Goal: Transaction & Acquisition: Purchase product/service

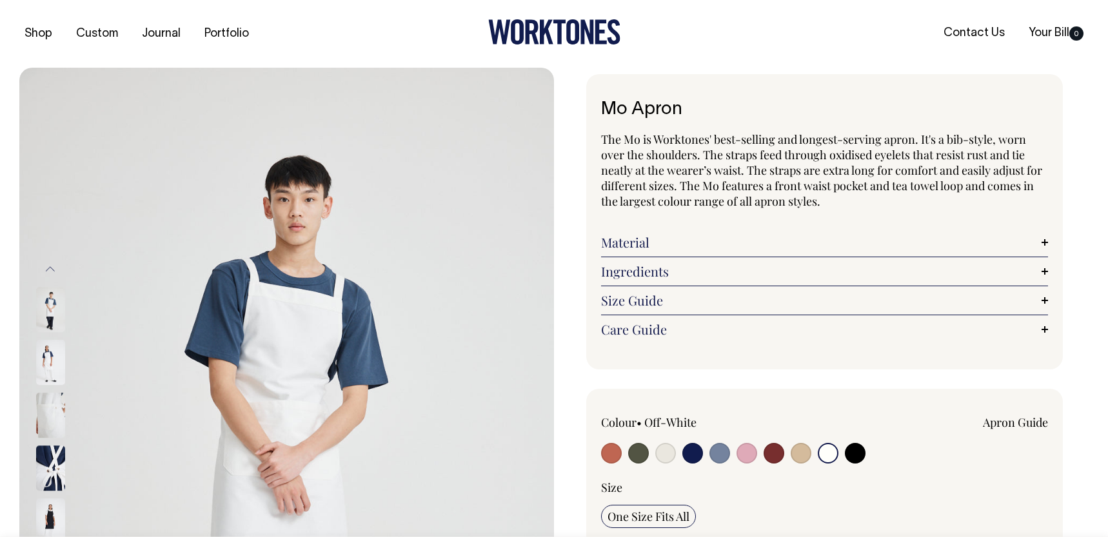
select select "Off-White"
click at [828, 453] on input "radio" at bounding box center [828, 453] width 21 height 21
click at [823, 453] on input "radio" at bounding box center [828, 453] width 21 height 21
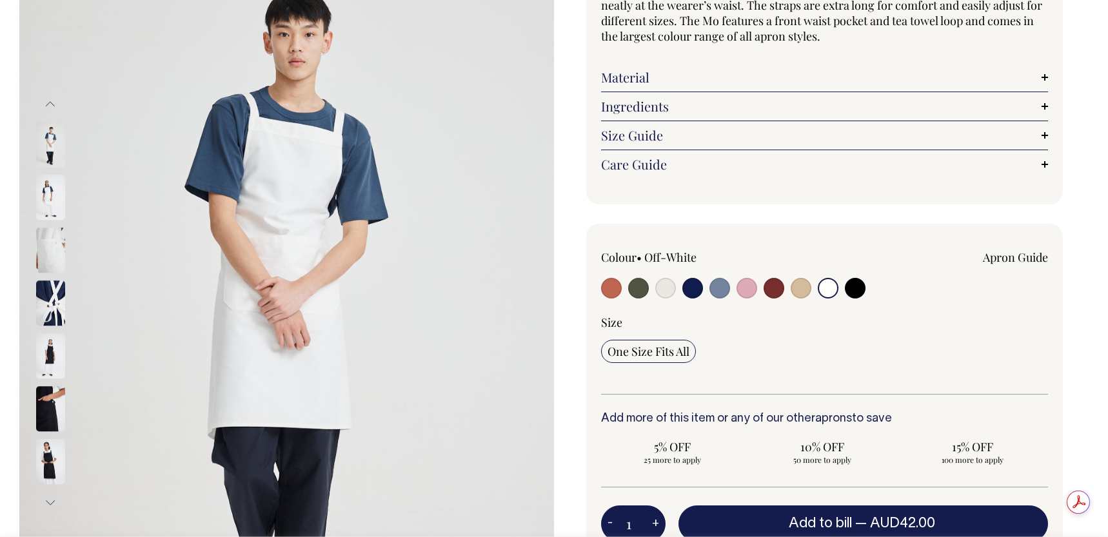
scroll to position [166, 0]
click at [833, 289] on input "radio" at bounding box center [828, 287] width 21 height 21
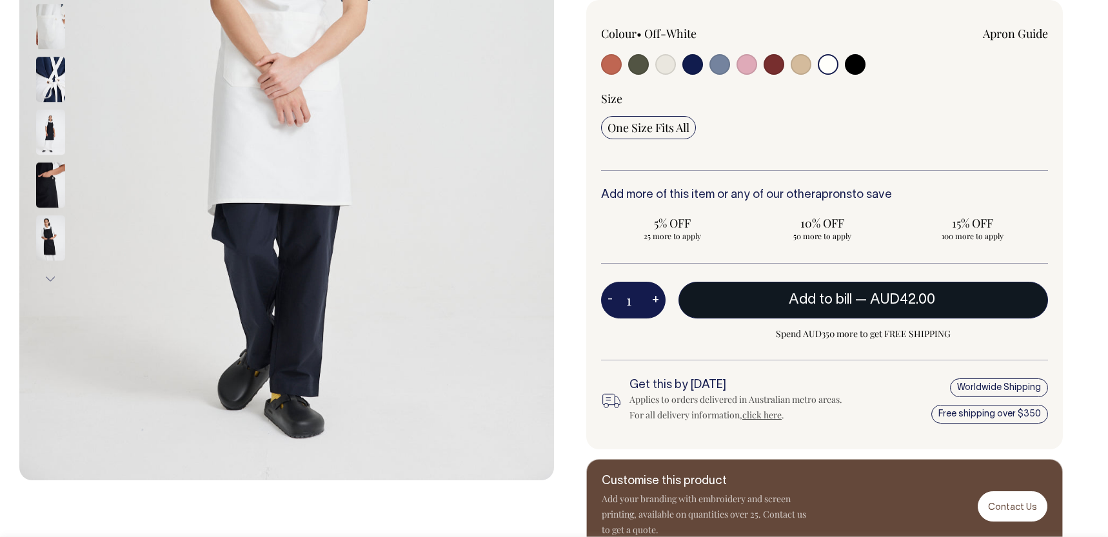
scroll to position [388, 0]
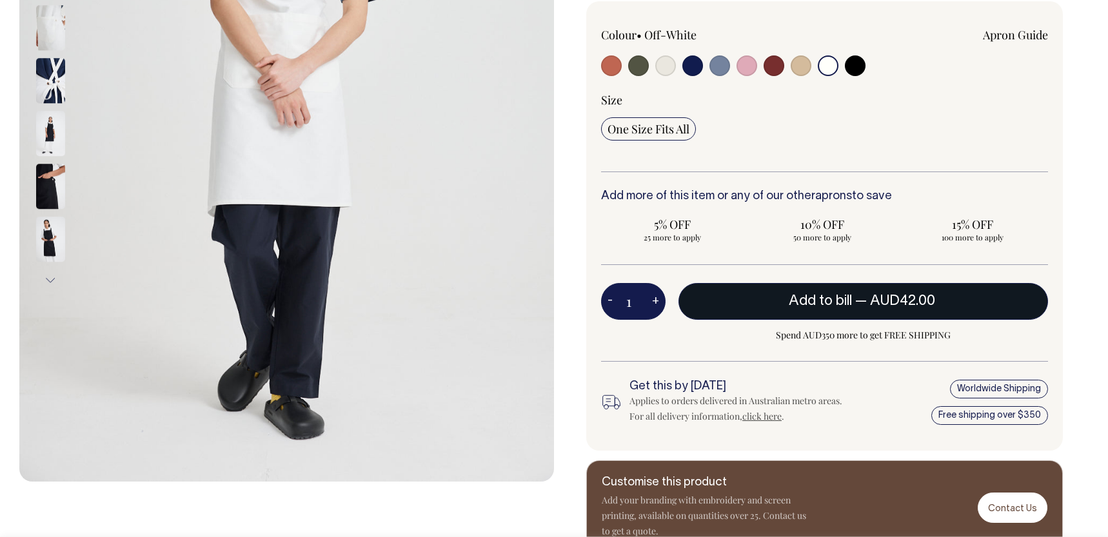
click at [847, 305] on span "Add to bill" at bounding box center [820, 301] width 63 height 13
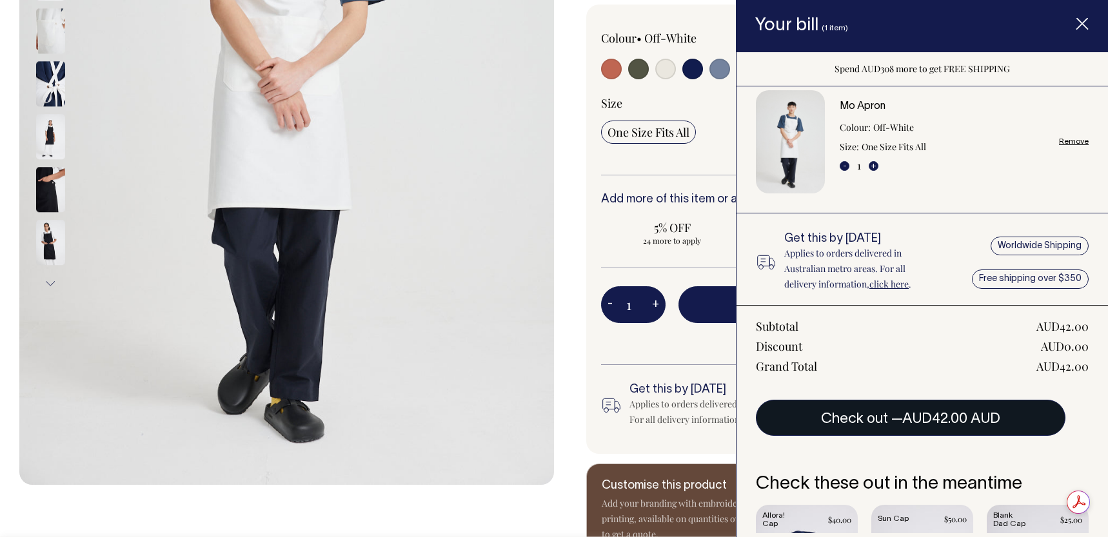
scroll to position [0, 0]
click at [932, 415] on span "AUD42.00 AUD" at bounding box center [952, 419] width 98 height 13
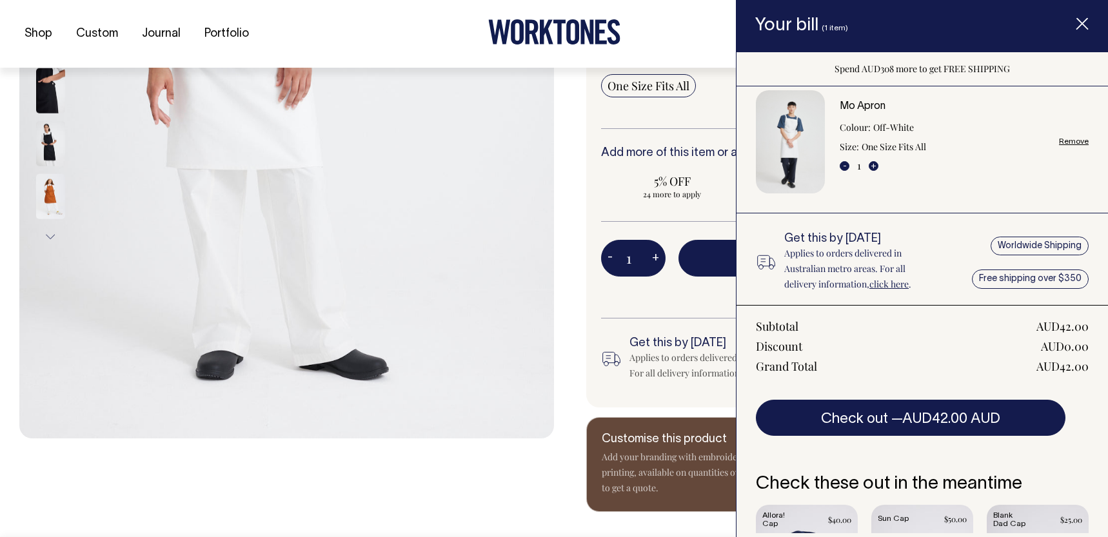
scroll to position [57, 0]
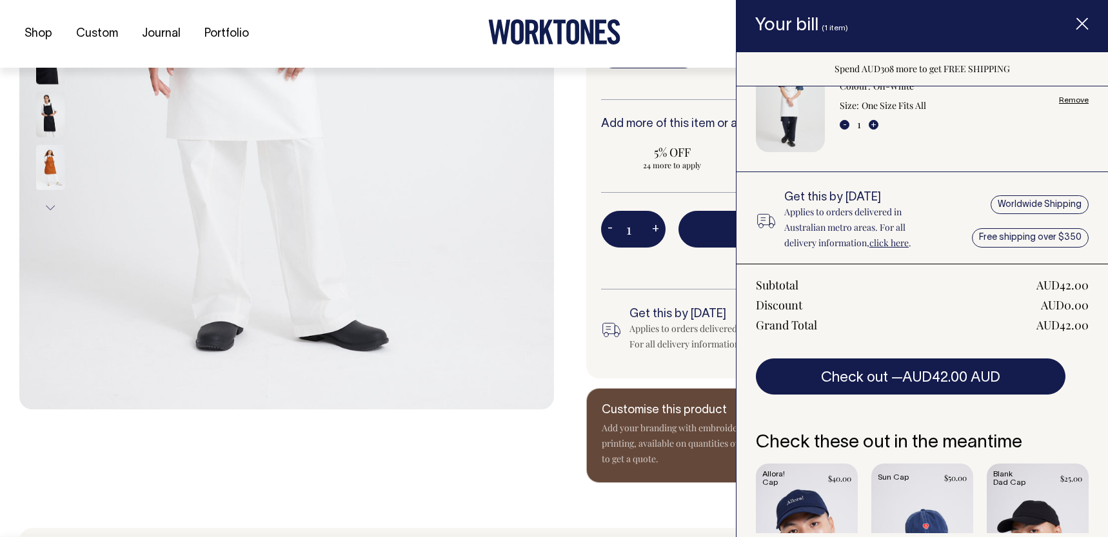
click at [1085, 23] on icon "Item added to your cart" at bounding box center [1082, 24] width 13 height 13
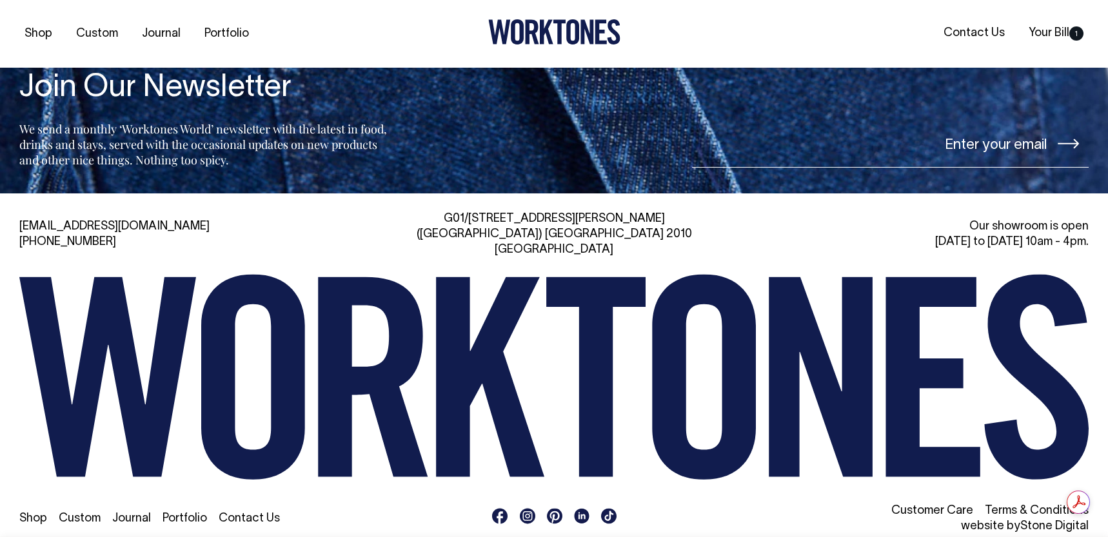
scroll to position [0, 0]
click at [31, 514] on link "Shop" at bounding box center [33, 519] width 28 height 11
drag, startPoint x: 250, startPoint y: 505, endPoint x: 237, endPoint y: 502, distance: 13.8
click at [250, 514] on link "Contact Us" at bounding box center [249, 519] width 61 height 11
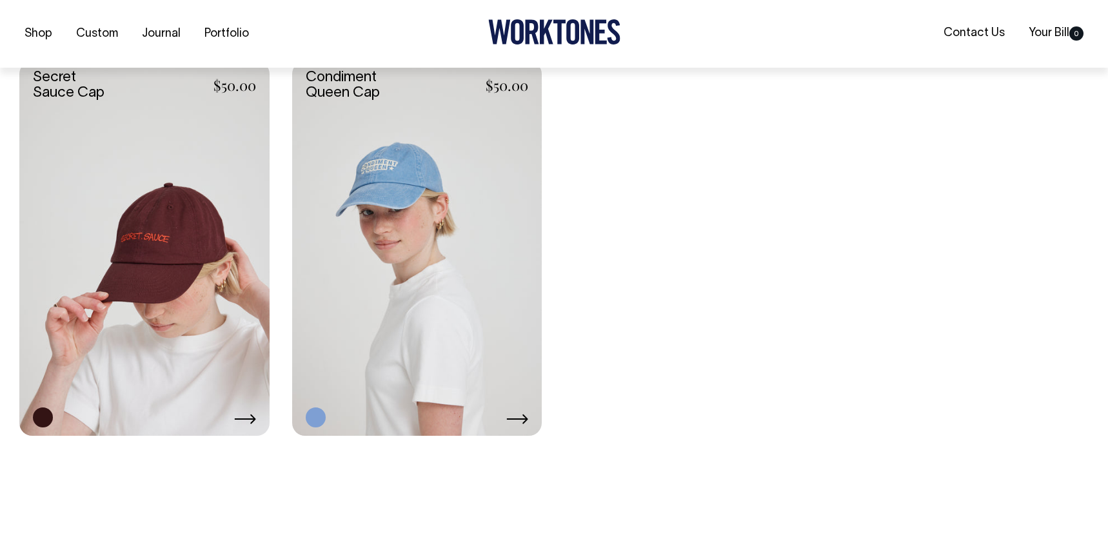
scroll to position [2714, 0]
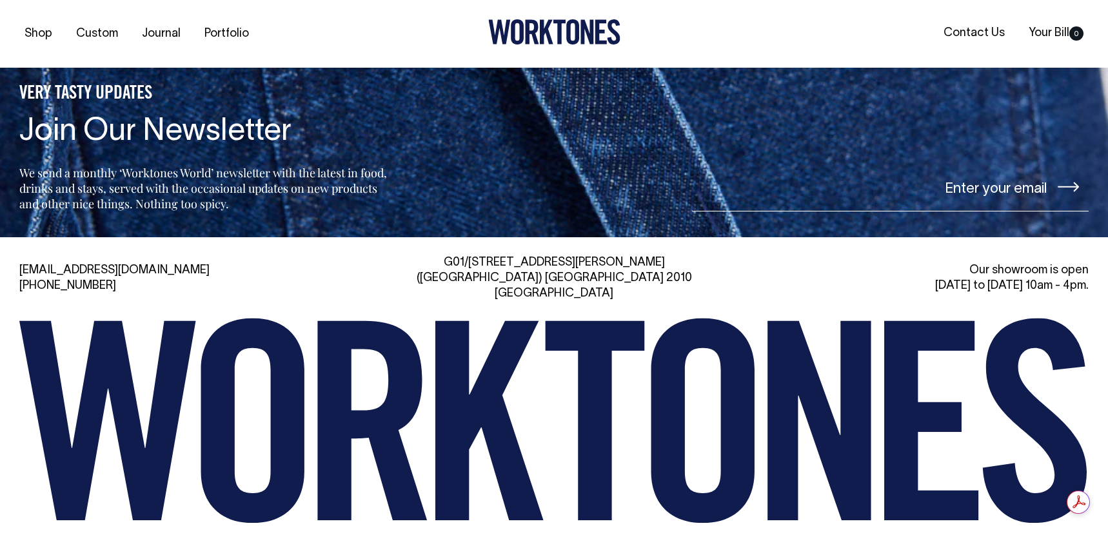
scroll to position [3122, 0]
